Goal: Transaction & Acquisition: Purchase product/service

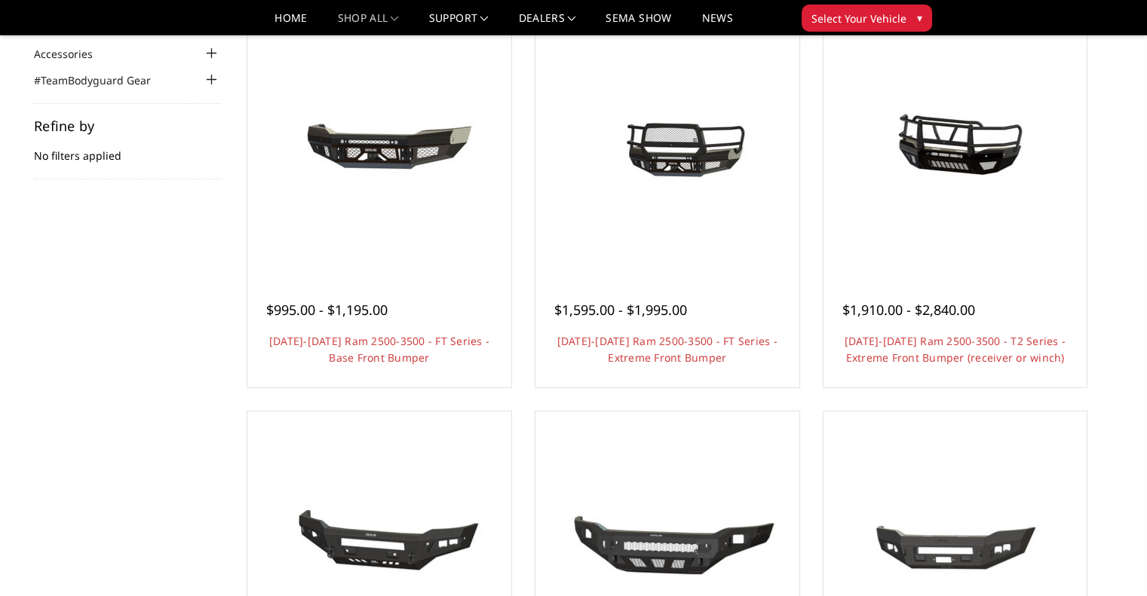
scroll to position [151, 0]
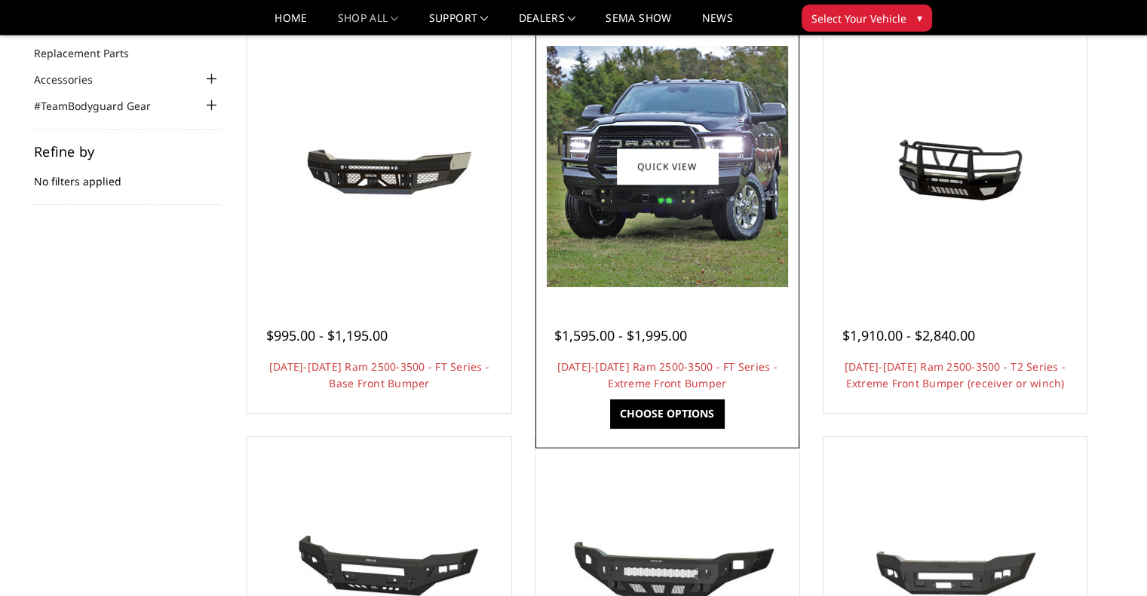
click at [666, 408] on link "Choose Options" at bounding box center [667, 414] width 114 height 29
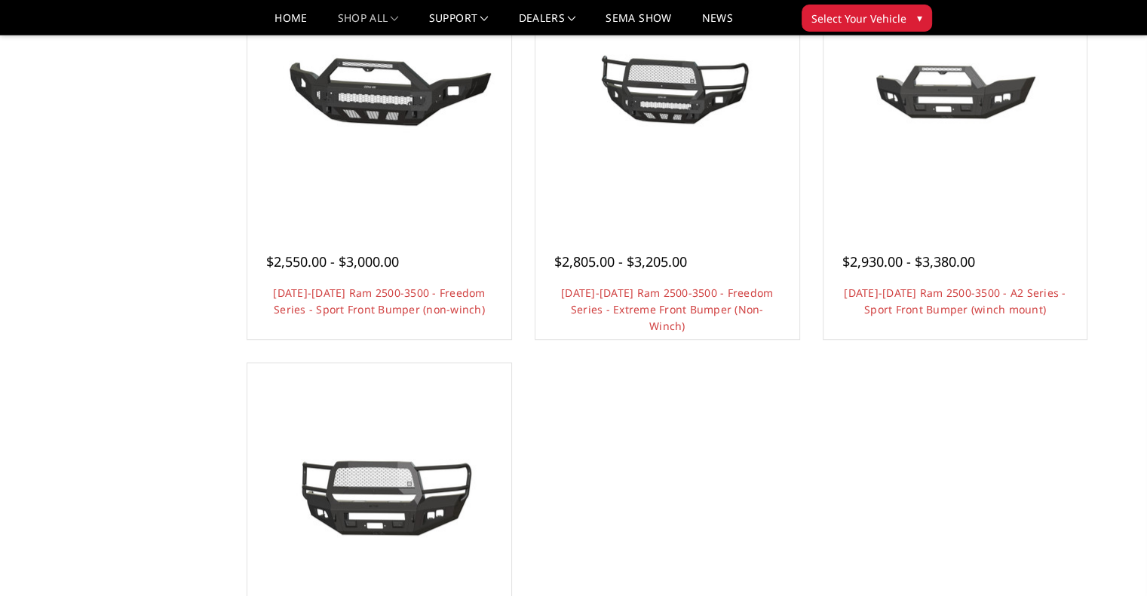
scroll to position [1055, 0]
